Goal: Information Seeking & Learning: Learn about a topic

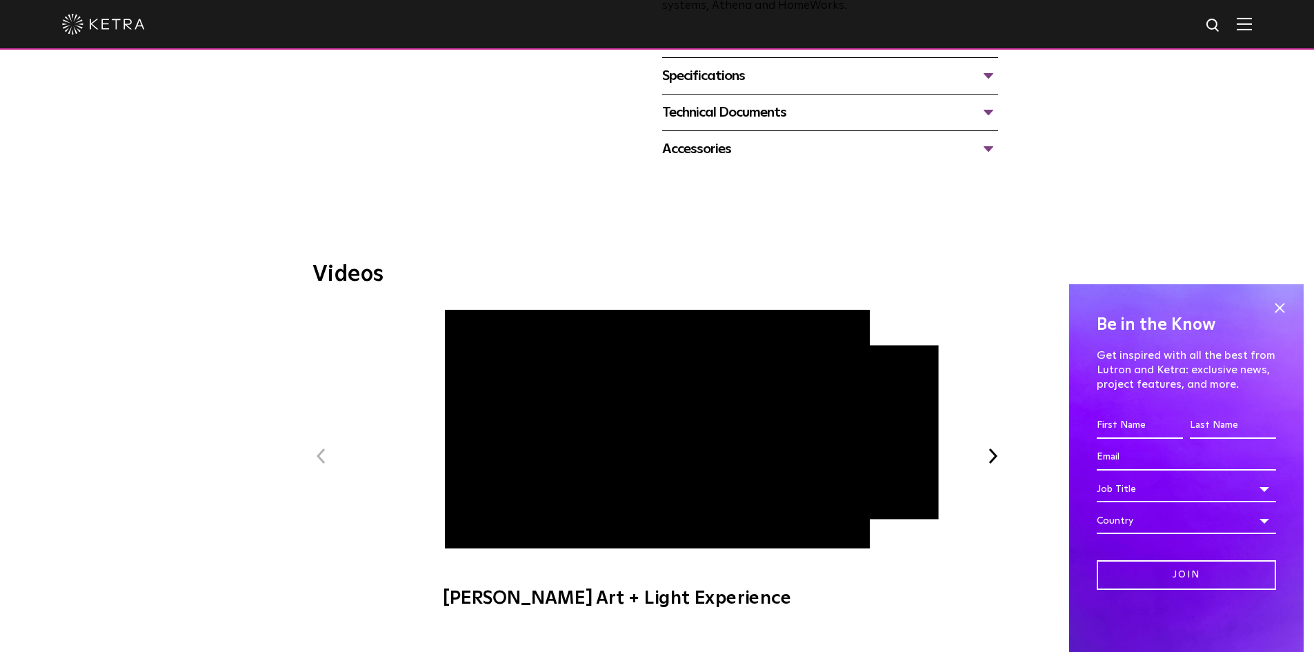
scroll to position [621, 0]
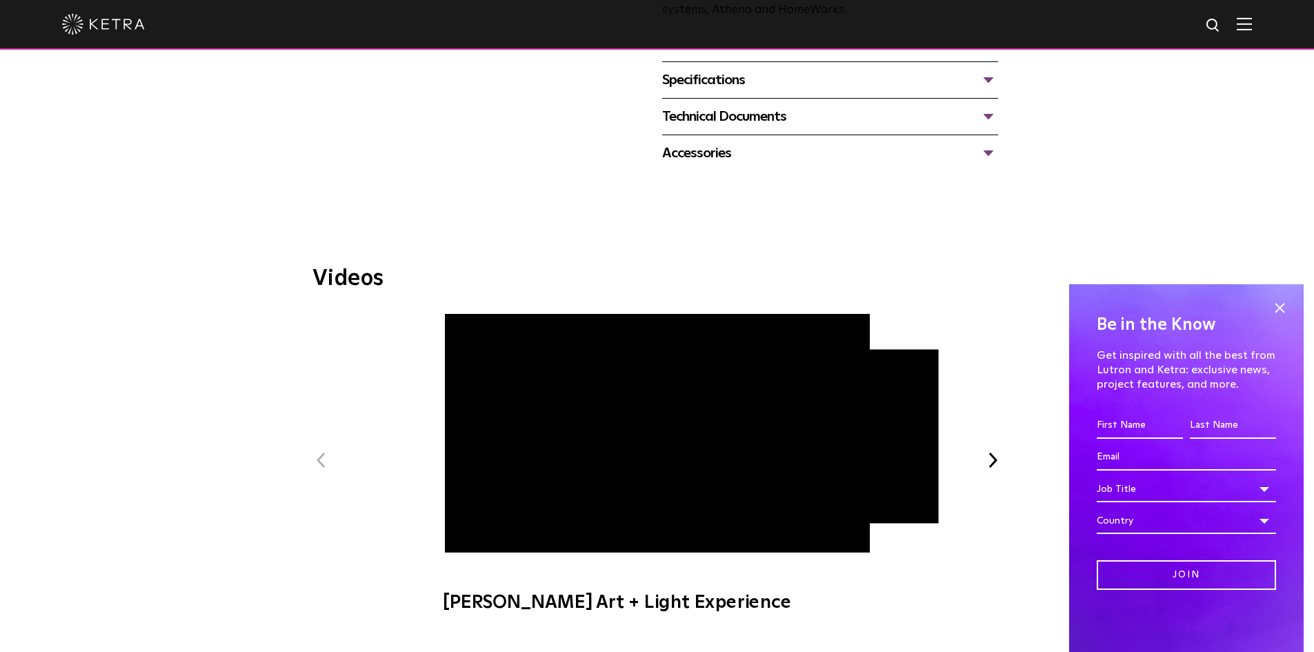
click at [999, 463] on button "Next" at bounding box center [993, 460] width 18 height 18
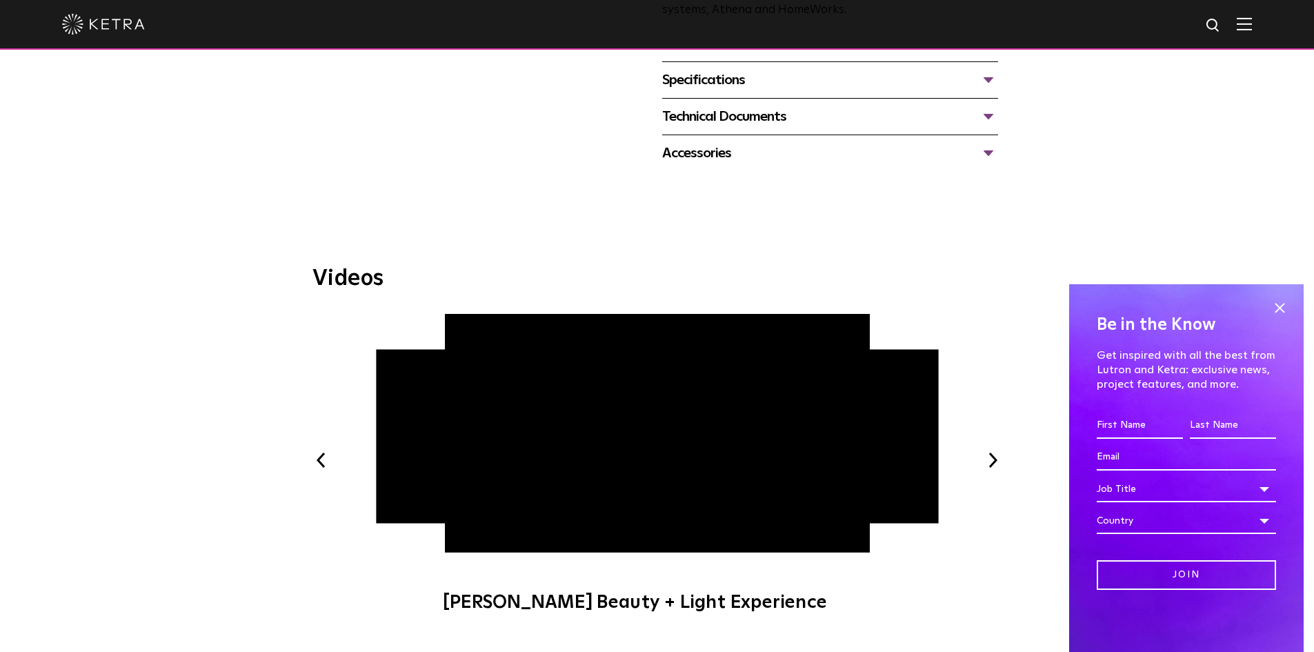
click at [999, 462] on button "Next" at bounding box center [993, 460] width 18 height 18
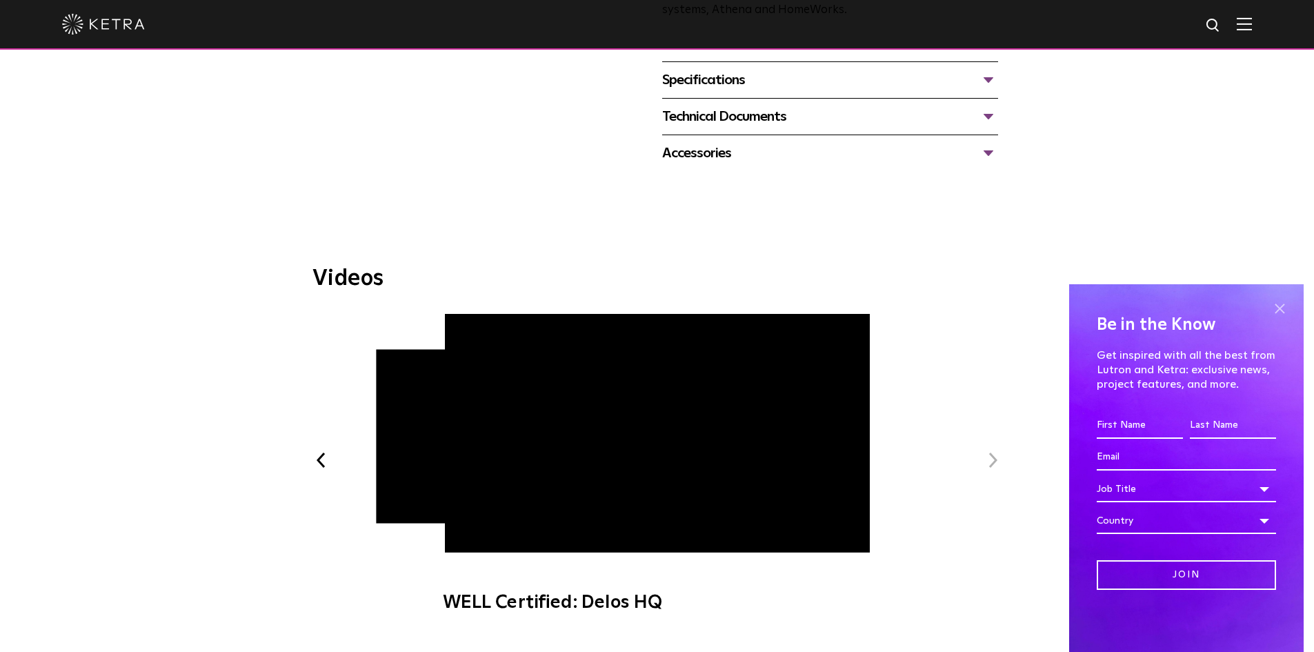
click at [1278, 308] on span at bounding box center [1279, 308] width 21 height 21
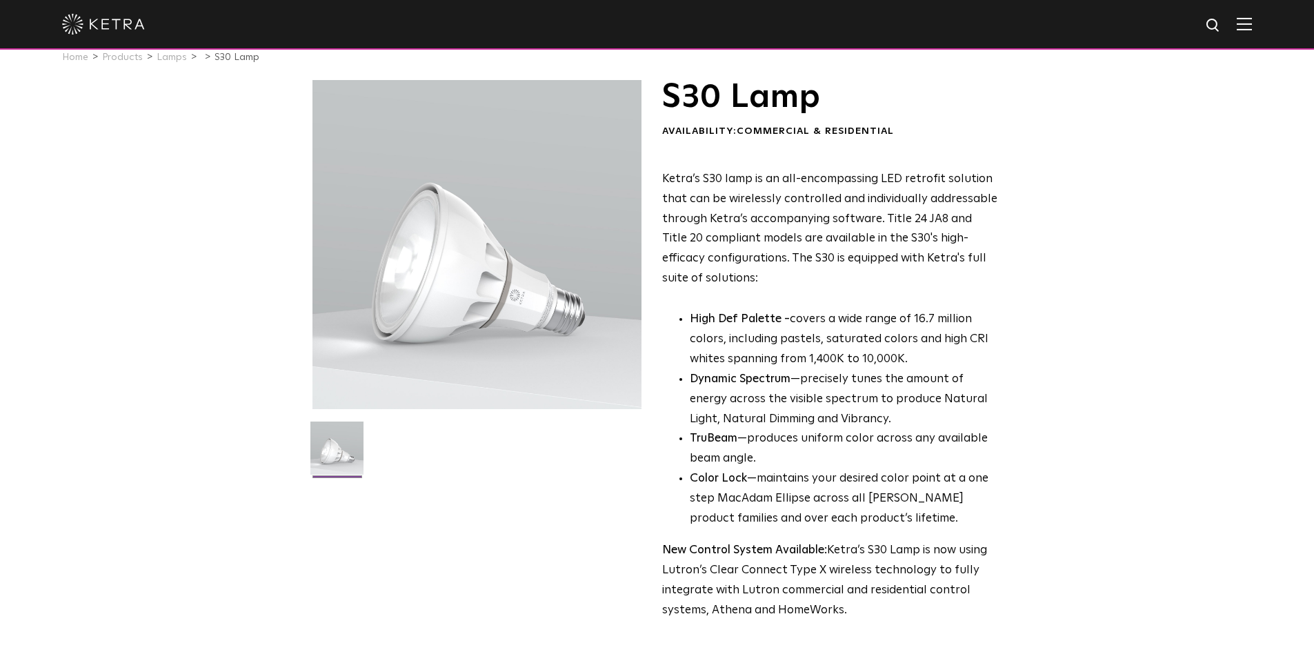
scroll to position [0, 0]
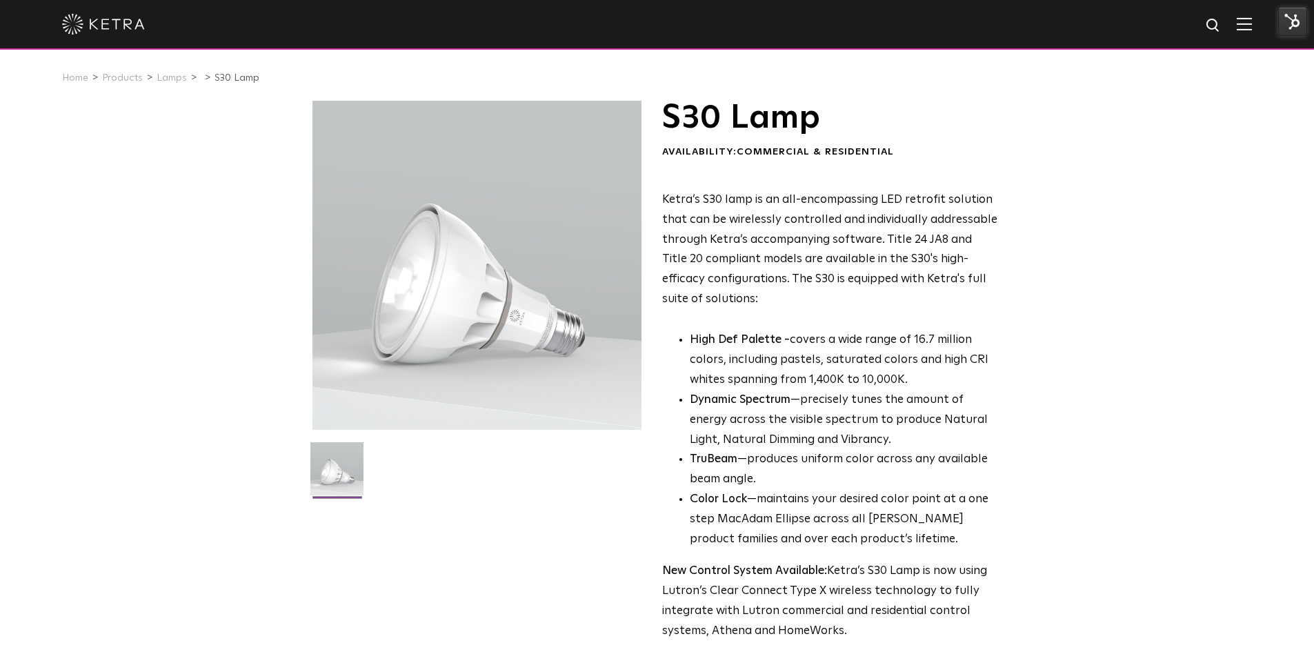
click at [1289, 28] on img at bounding box center [1292, 21] width 29 height 29
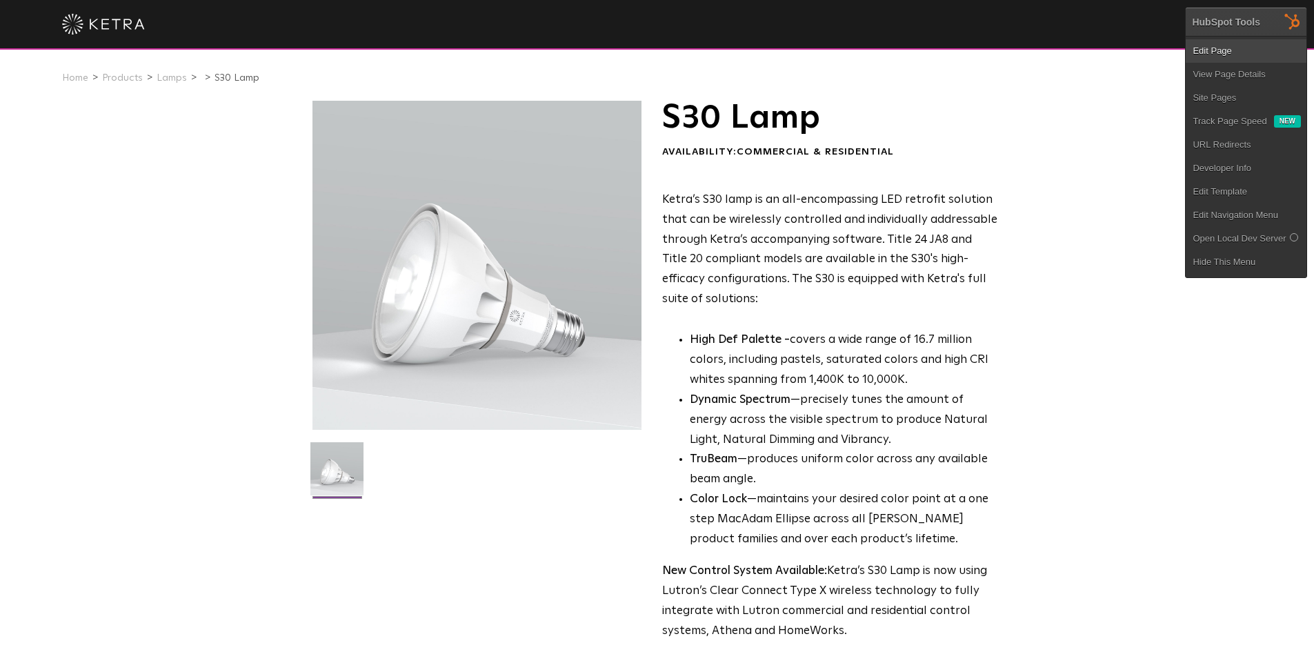
click at [1234, 48] on link "Edit Page" at bounding box center [1245, 50] width 121 height 23
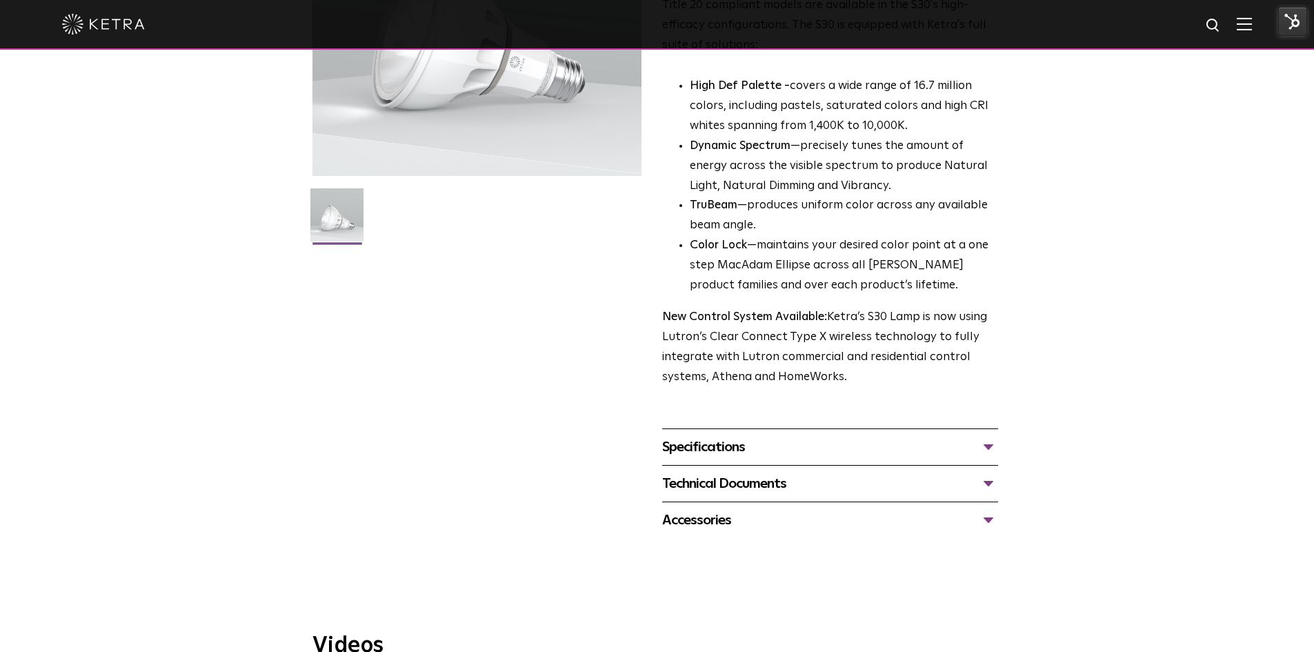
scroll to position [207, 0]
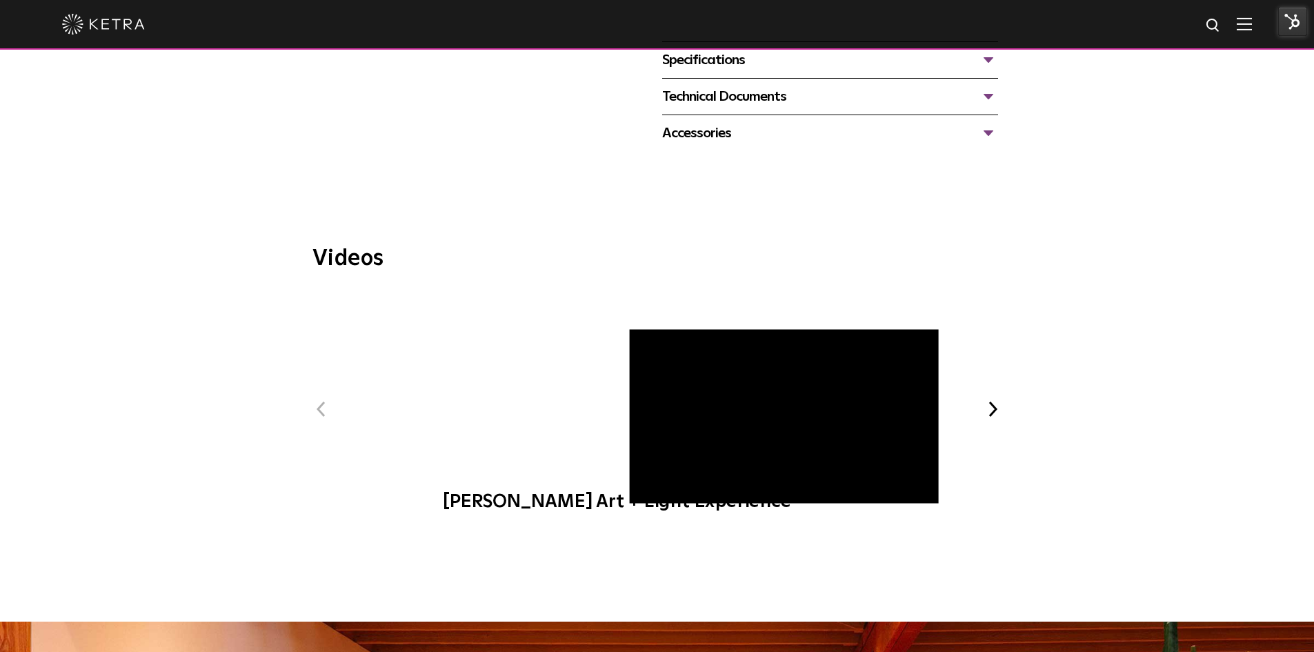
scroll to position [621, 0]
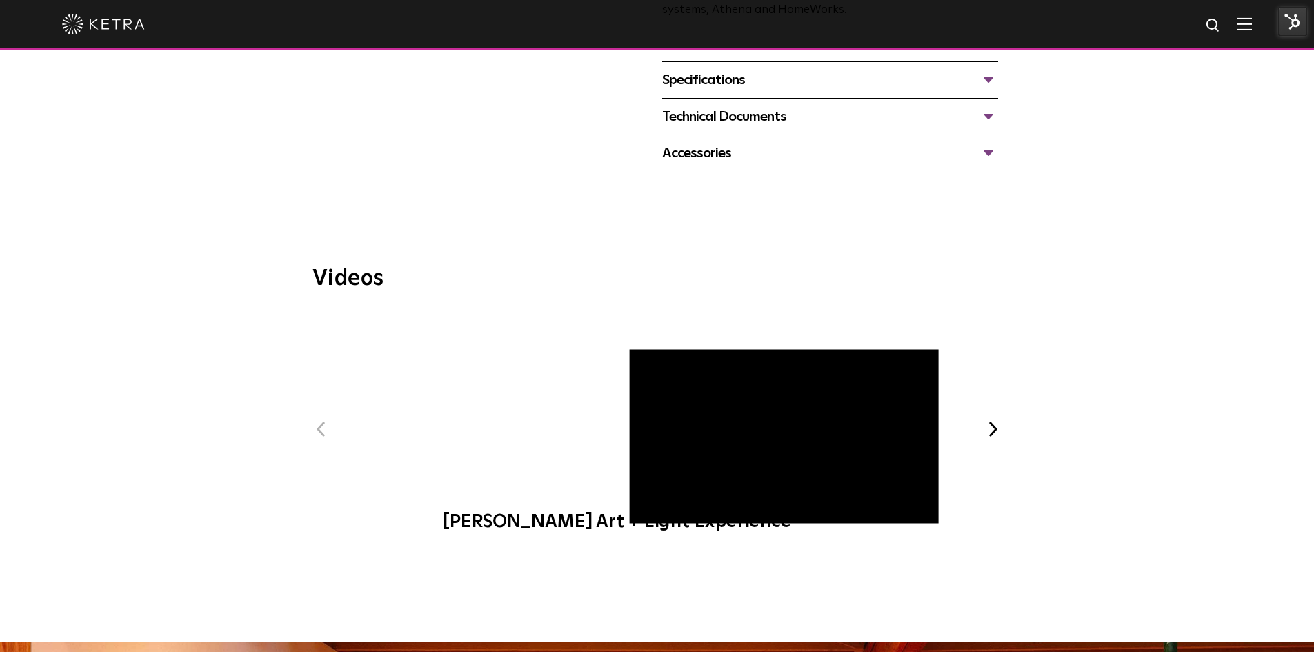
click at [993, 433] on button "Next" at bounding box center [993, 429] width 18 height 18
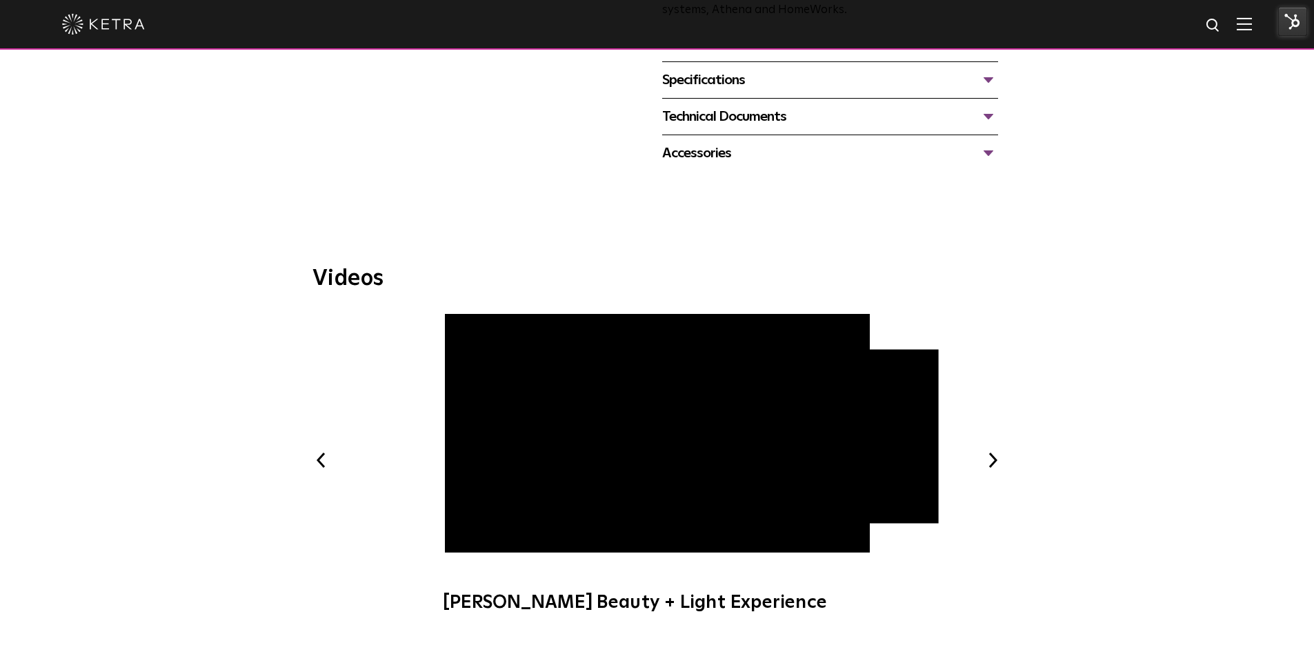
click at [989, 450] on div "Previous [PERSON_NAME] Art + Light Experience [PERSON_NAME] Beauty + Light Expe…" at bounding box center [657, 470] width 690 height 313
click at [988, 461] on button "Next" at bounding box center [993, 460] width 18 height 18
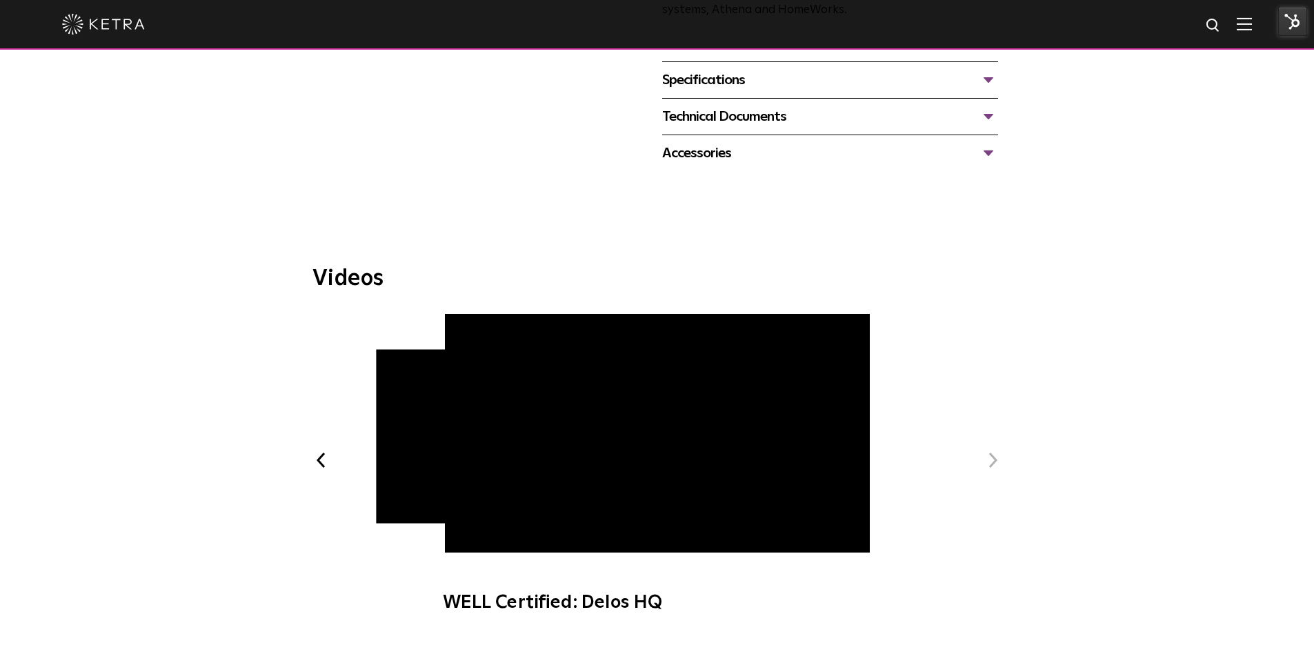
click at [989, 461] on button "Next" at bounding box center [993, 460] width 18 height 18
click at [323, 460] on button "Previous" at bounding box center [321, 460] width 18 height 18
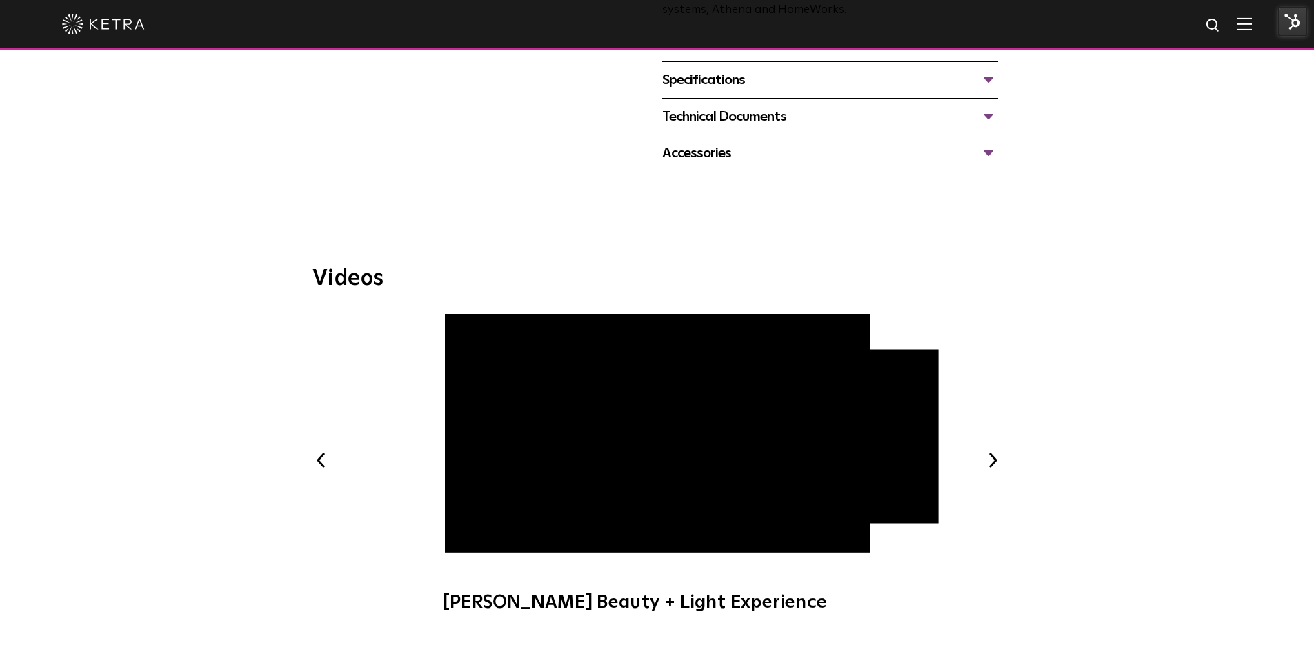
click at [323, 460] on button "Previous" at bounding box center [321, 460] width 18 height 18
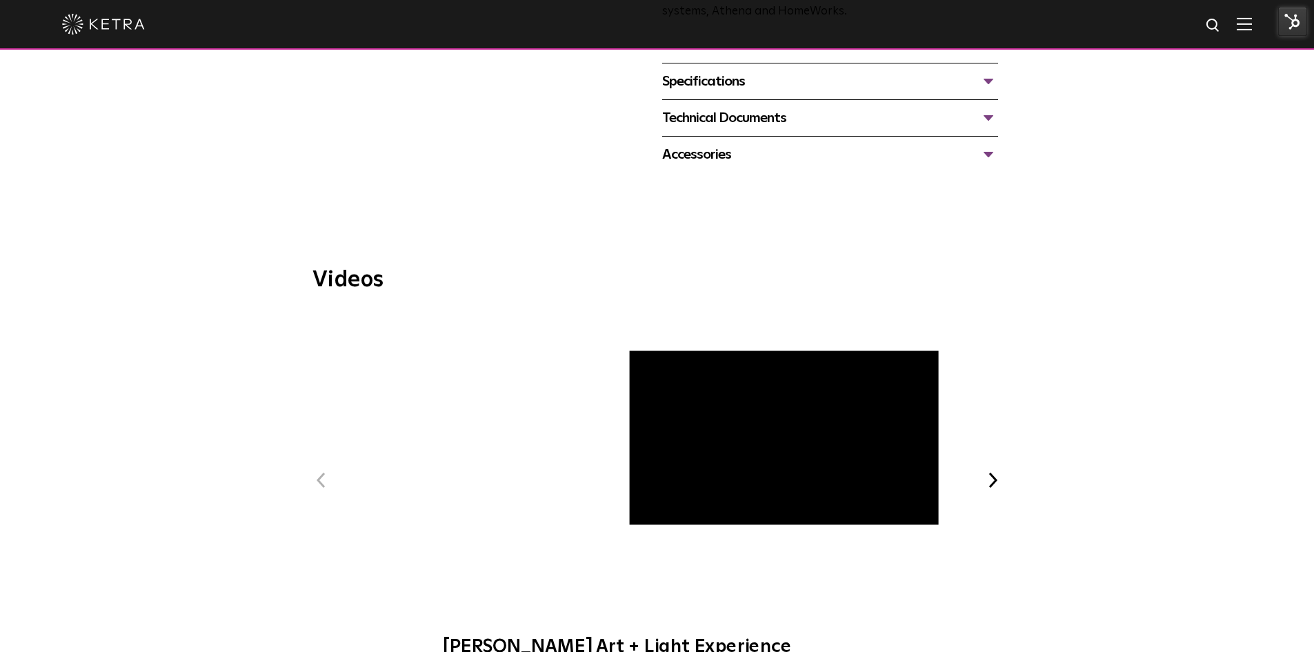
click at [989, 483] on button "Next" at bounding box center [993, 480] width 18 height 18
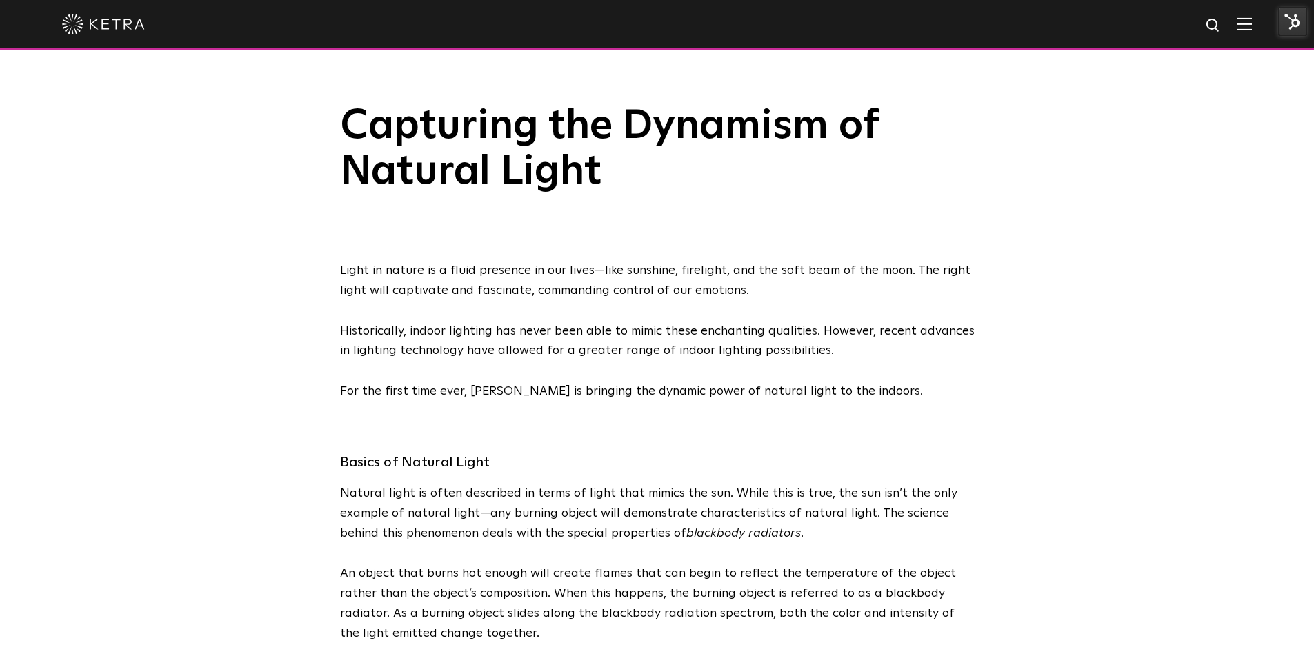
click at [1287, 21] on img at bounding box center [1292, 21] width 29 height 29
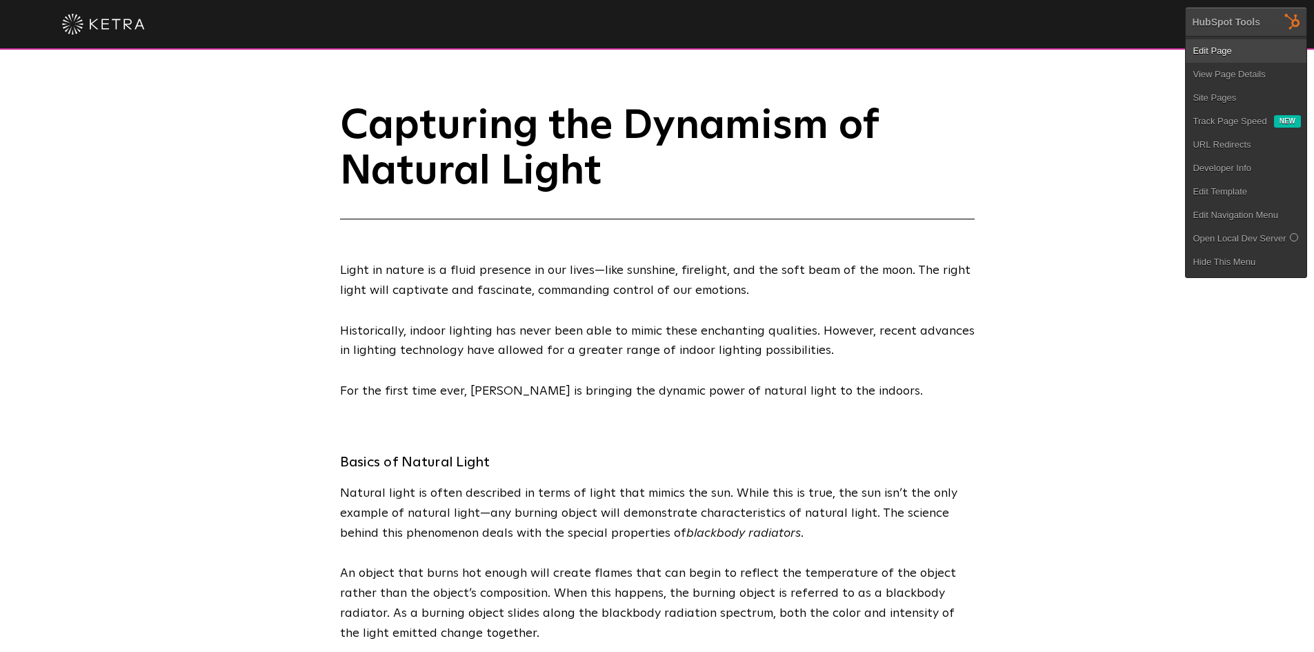
click at [1272, 50] on link "Edit Page" at bounding box center [1245, 50] width 121 height 23
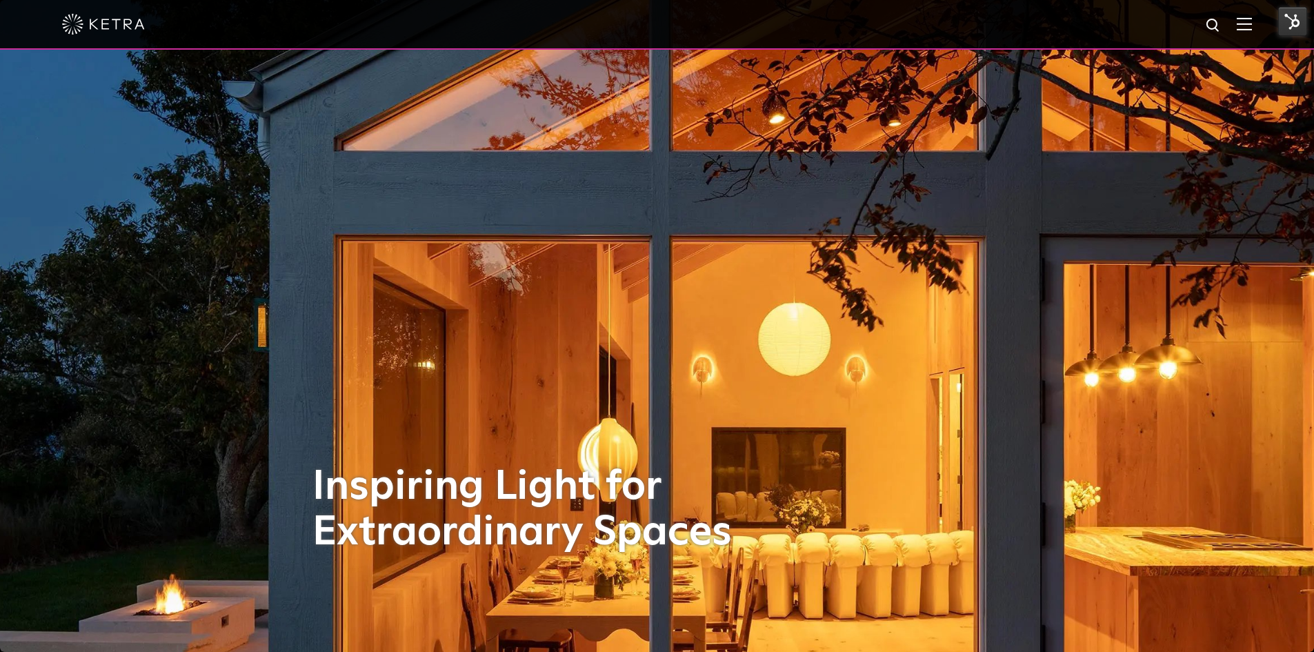
click at [1252, 14] on div at bounding box center [656, 24] width 1189 height 48
click at [1252, 22] on img at bounding box center [1243, 23] width 15 height 13
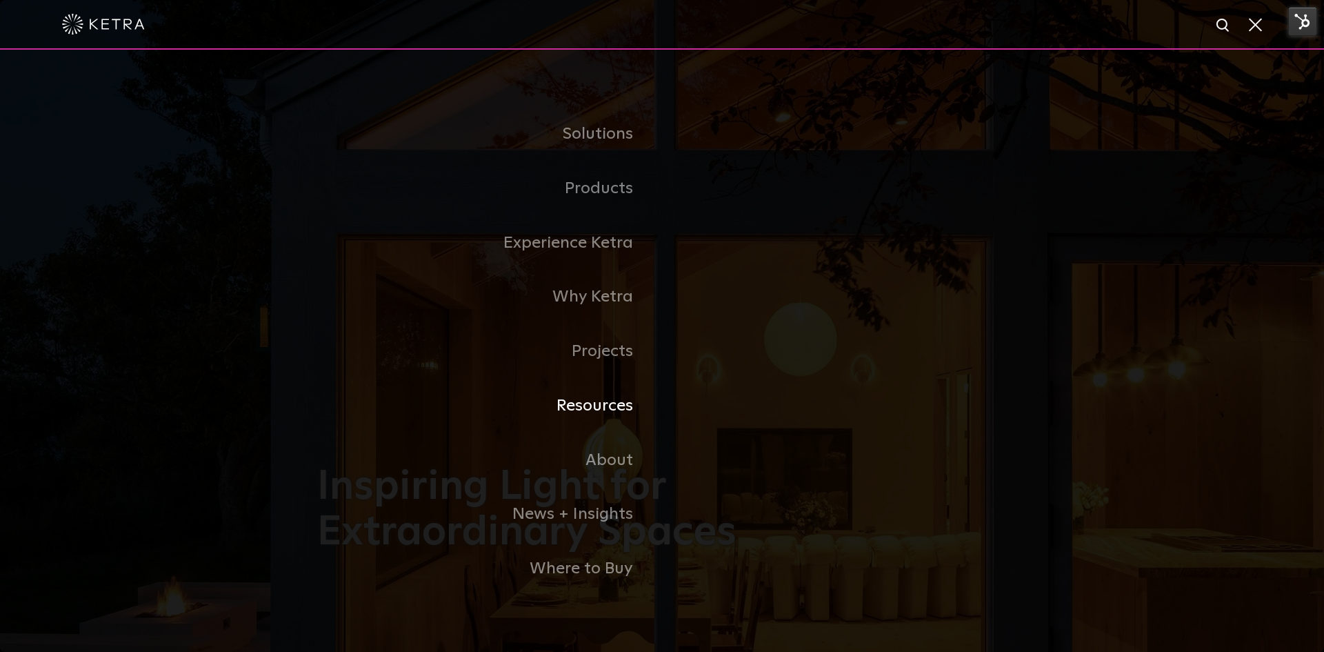
click at [617, 404] on link "Resources" at bounding box center [489, 406] width 345 height 54
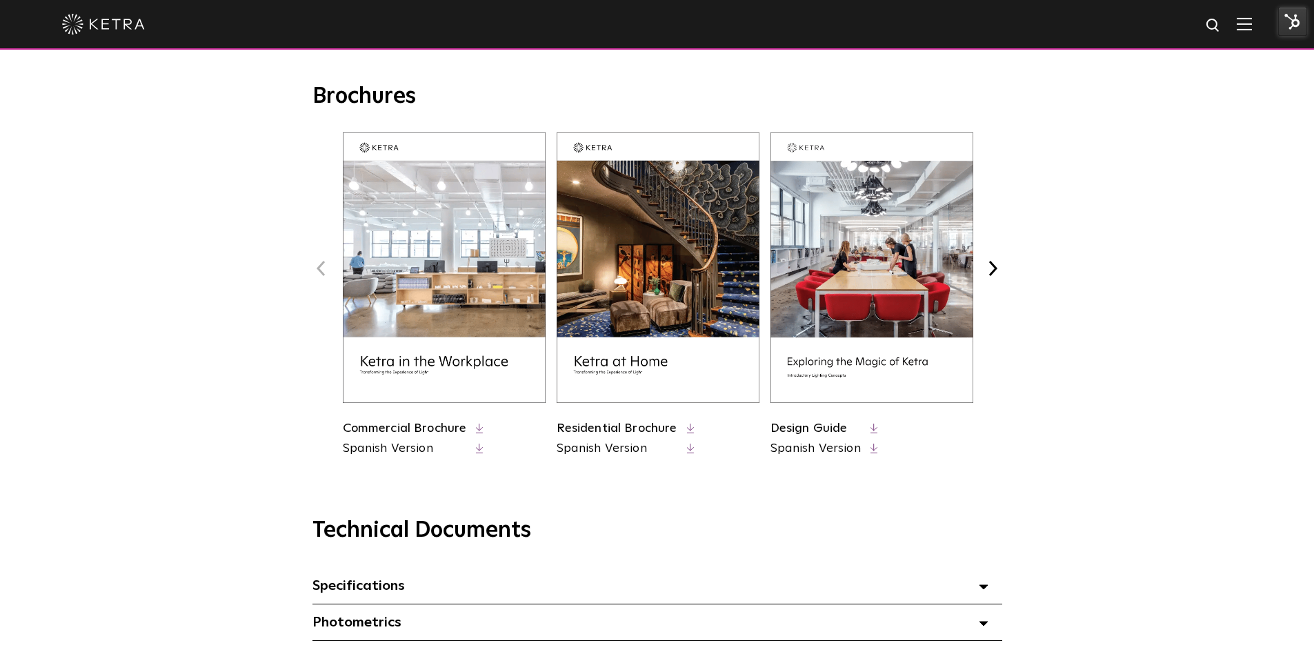
scroll to position [414, 0]
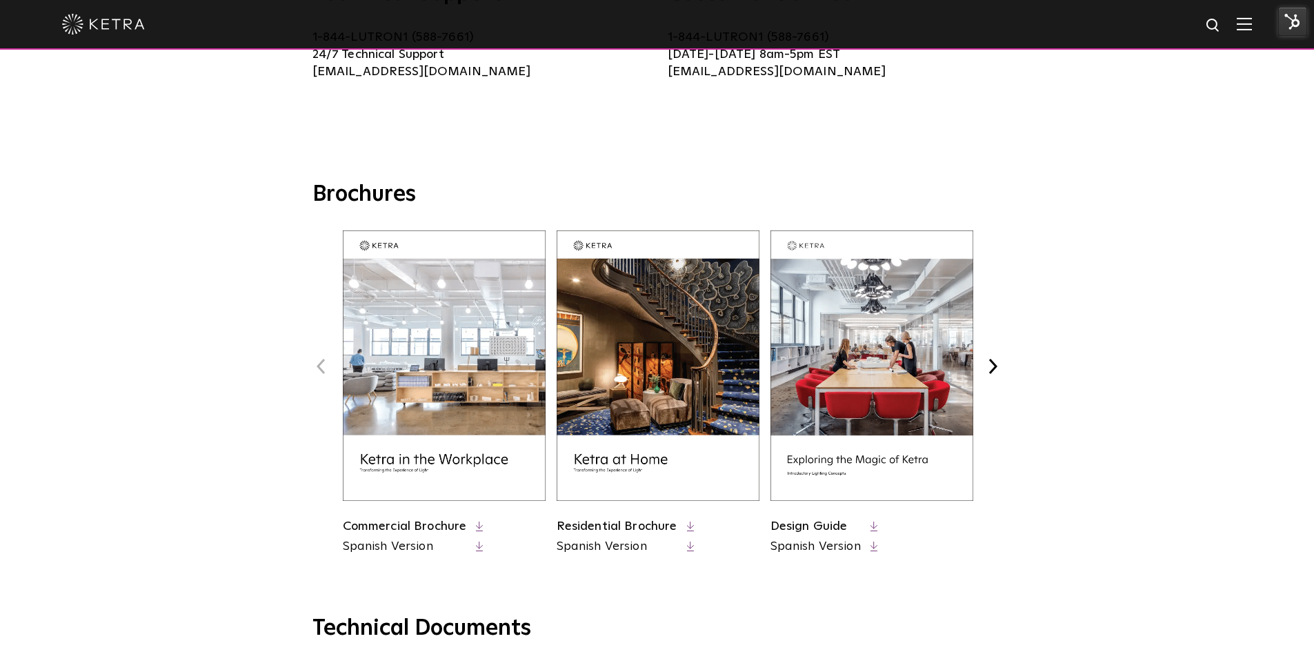
click at [461, 390] on img at bounding box center [444, 365] width 203 height 270
